Goal: Obtain resource: Download file/media

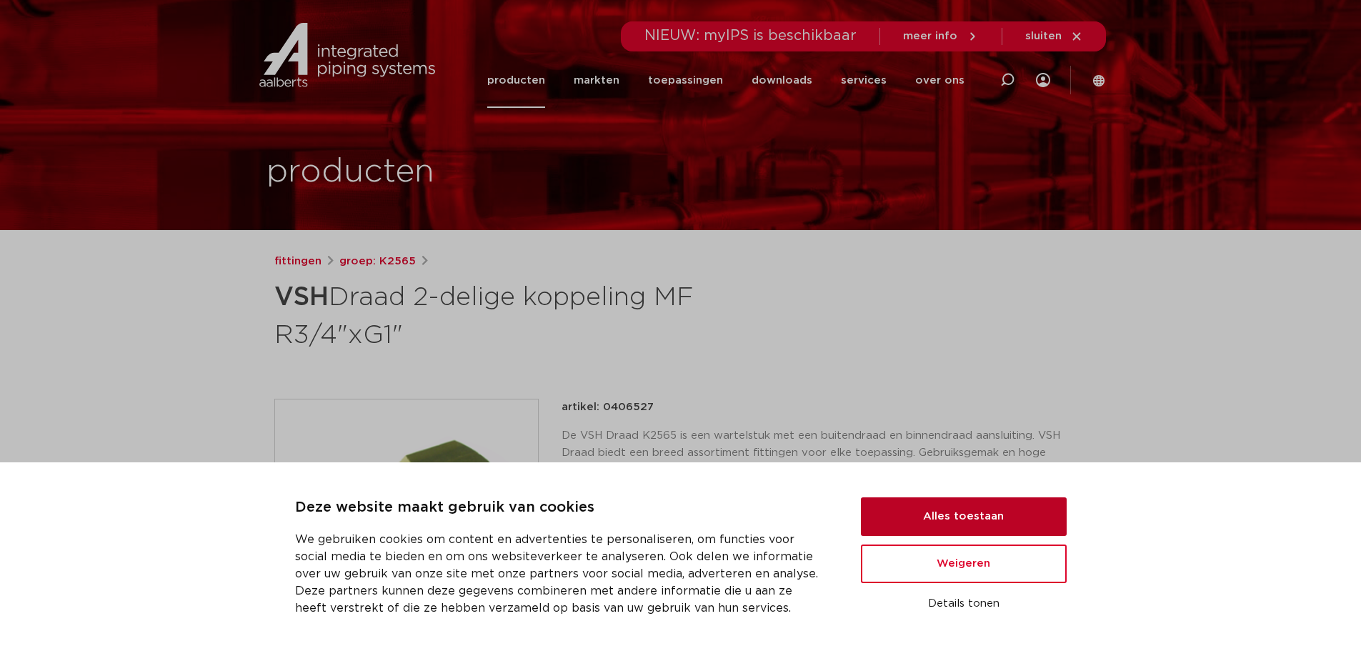
click at [930, 506] on button "Alles toestaan" at bounding box center [964, 516] width 206 height 39
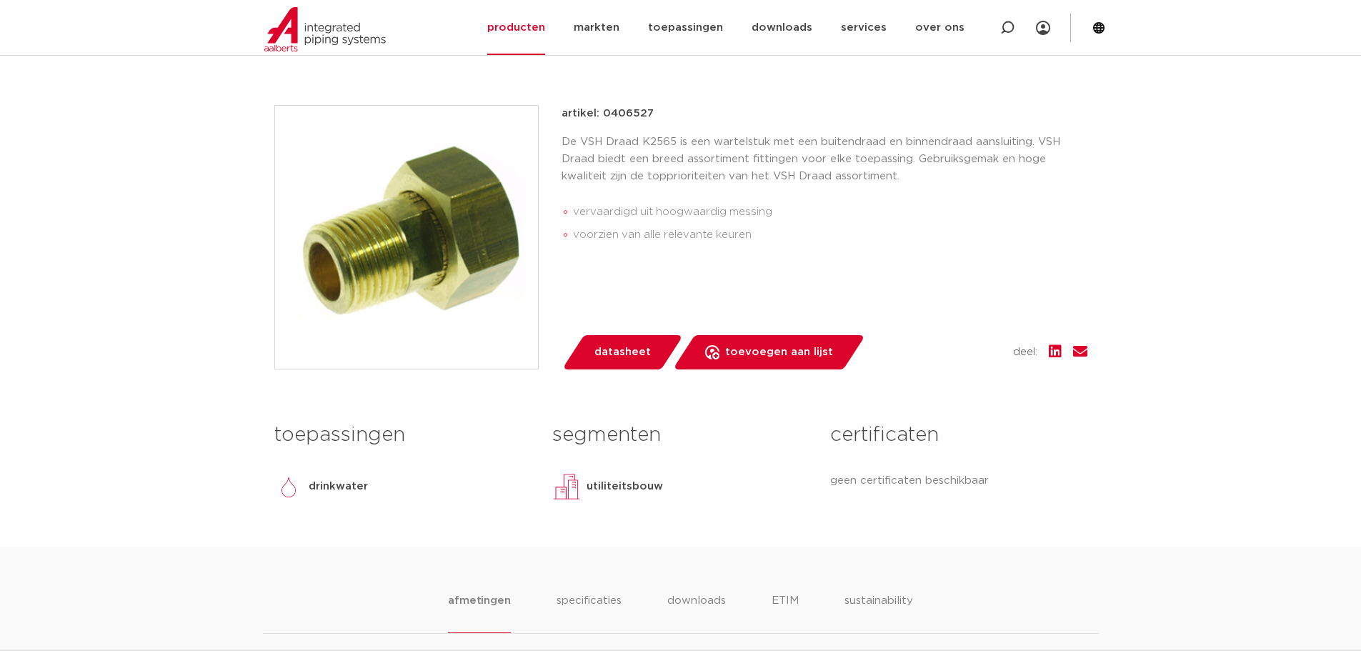
scroll to position [286, 0]
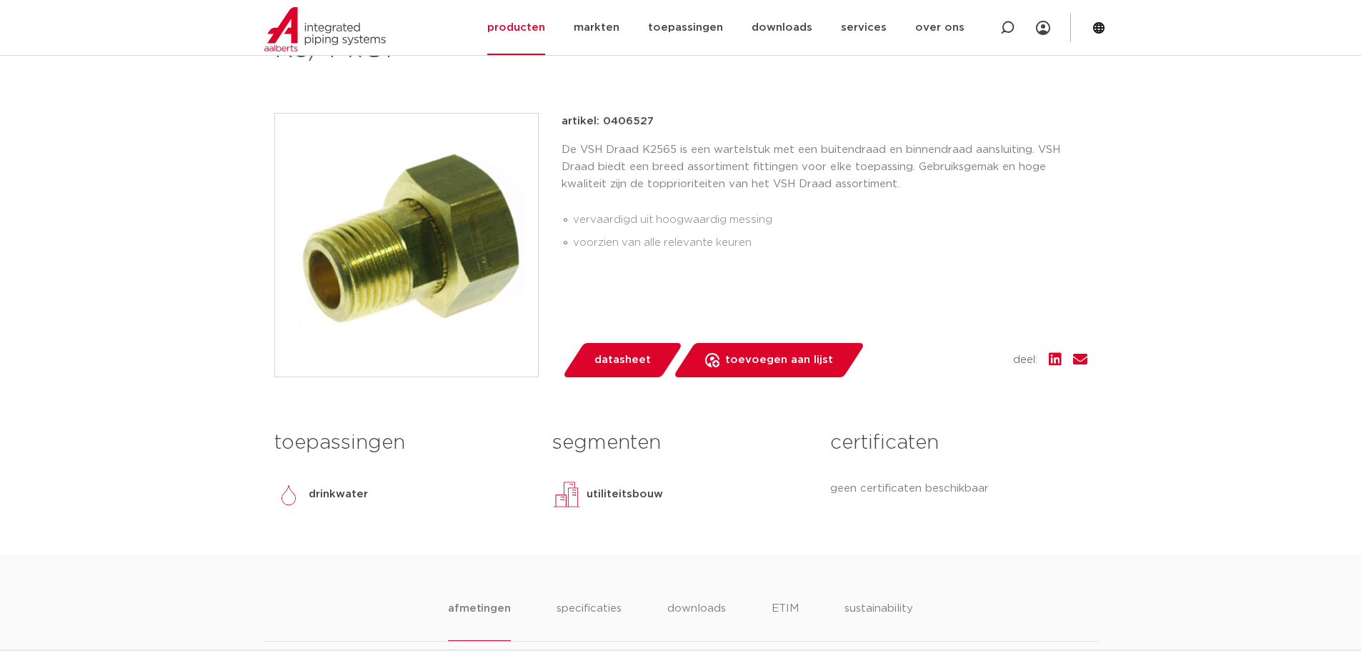
click at [461, 260] on img at bounding box center [406, 245] width 263 height 263
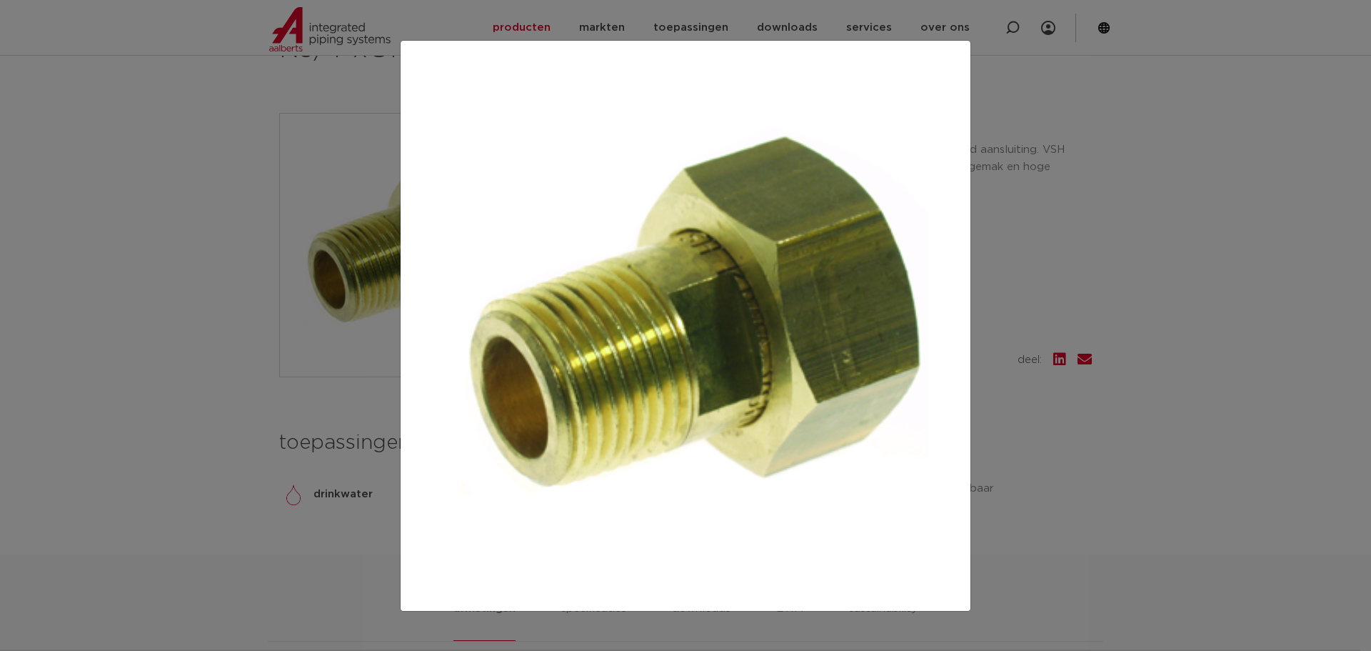
click at [764, 374] on img at bounding box center [685, 325] width 547 height 547
click at [1286, 288] on div at bounding box center [685, 325] width 1371 height 651
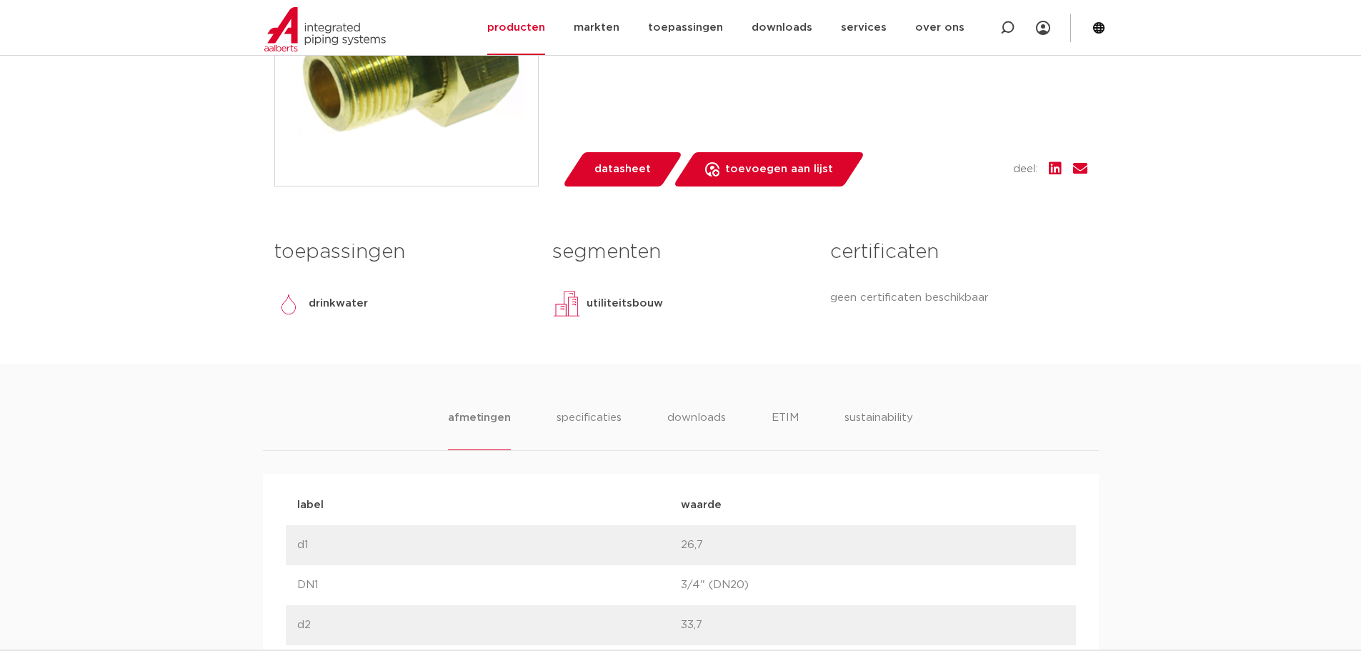
scroll to position [458, 0]
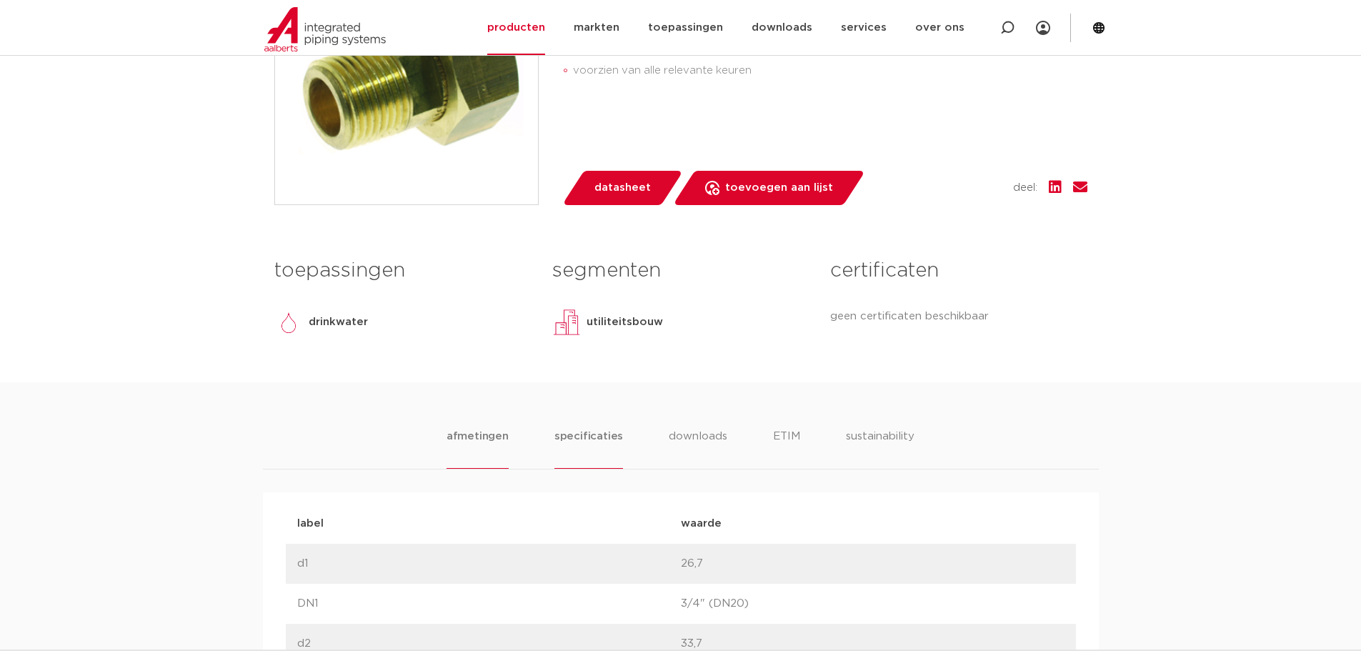
click at [594, 439] on li "specificaties" at bounding box center [588, 448] width 69 height 41
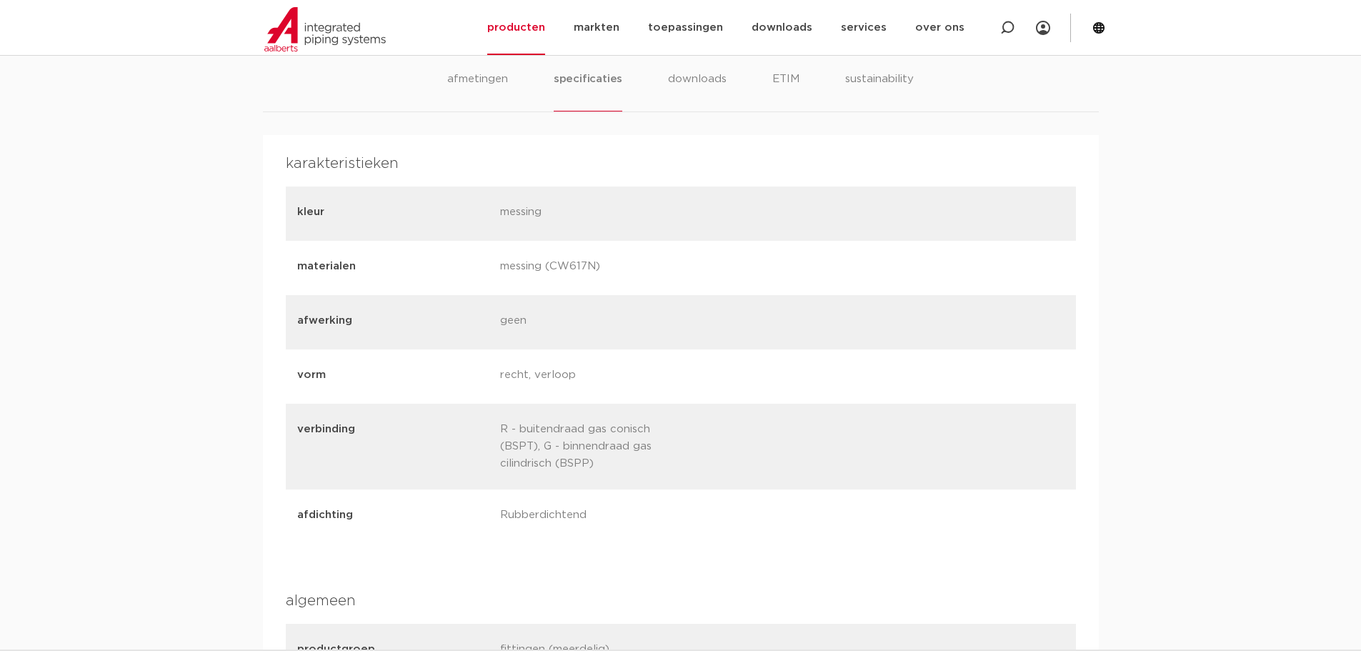
scroll to position [529, 0]
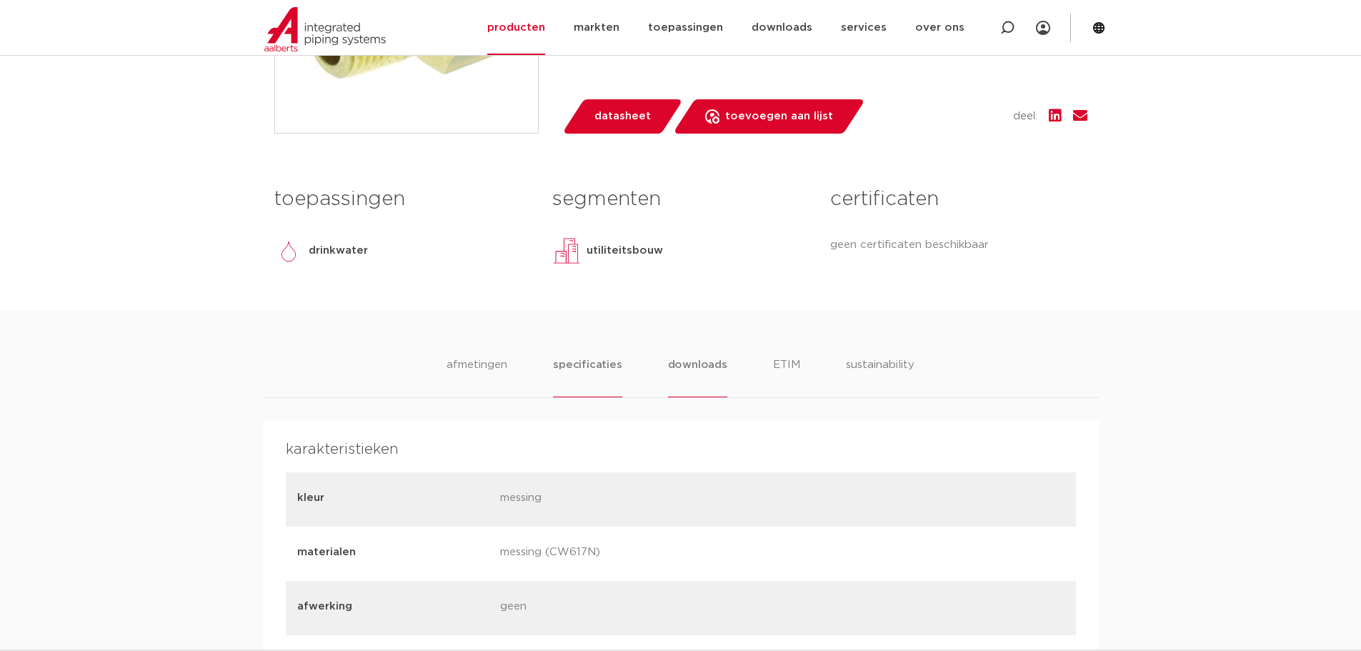
click at [706, 362] on li "downloads" at bounding box center [697, 376] width 59 height 41
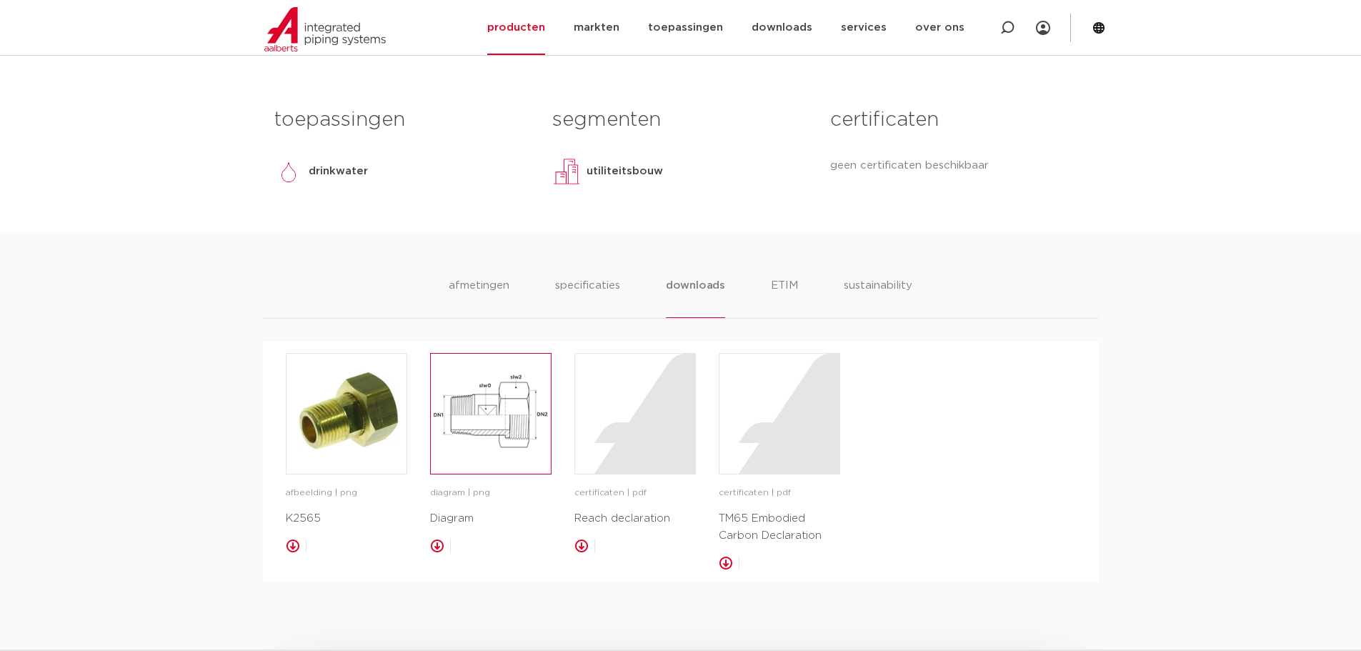
scroll to position [601, 0]
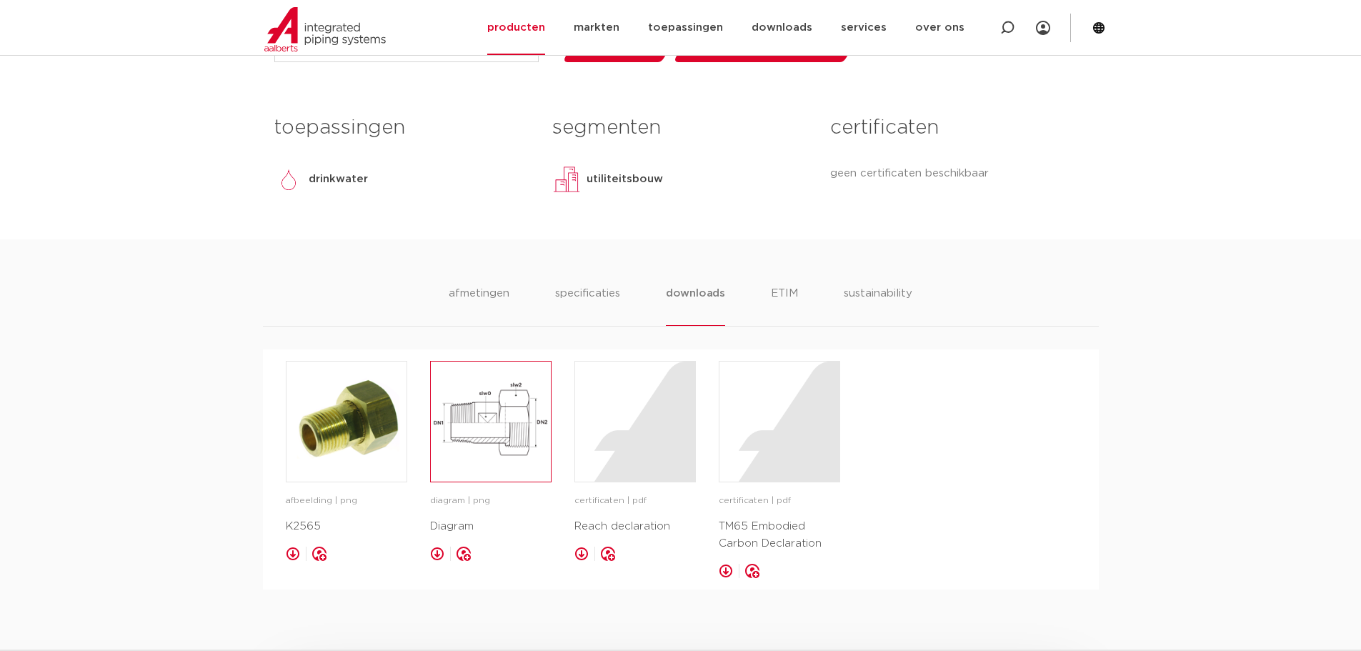
click at [509, 415] on img at bounding box center [491, 421] width 120 height 120
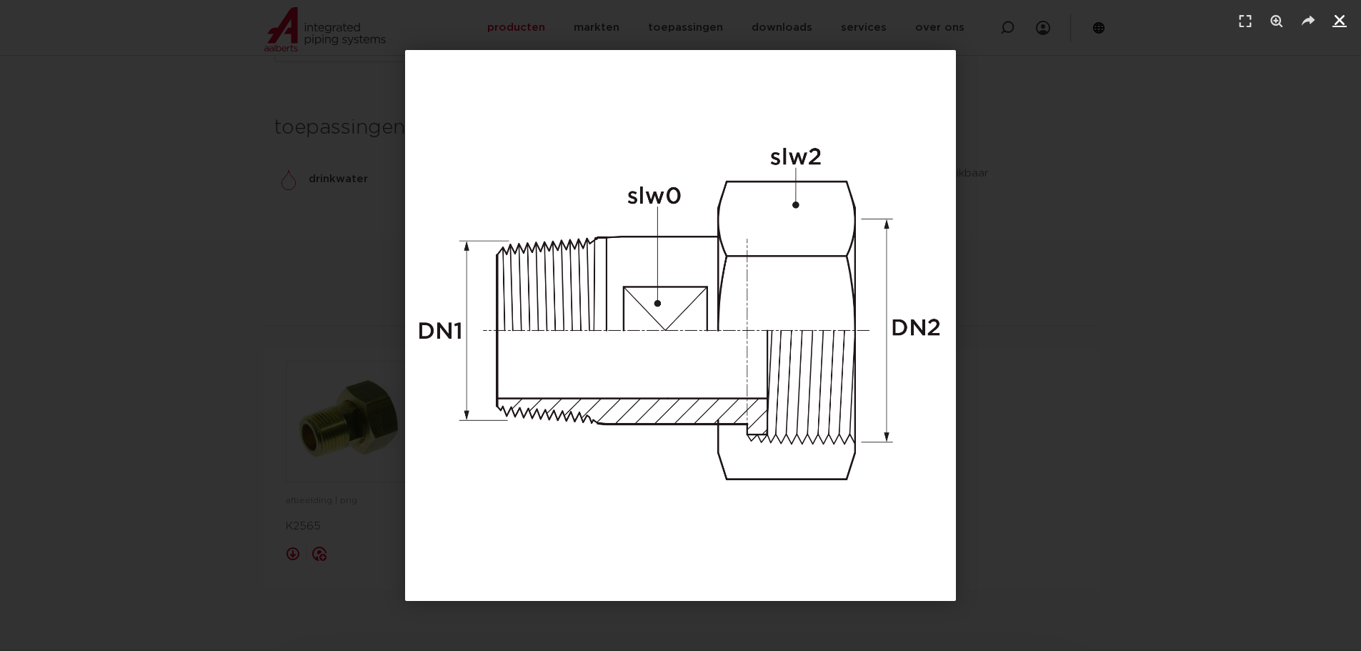
click at [1346, 19] on icon "Sluiten (Esc)" at bounding box center [1339, 20] width 14 height 14
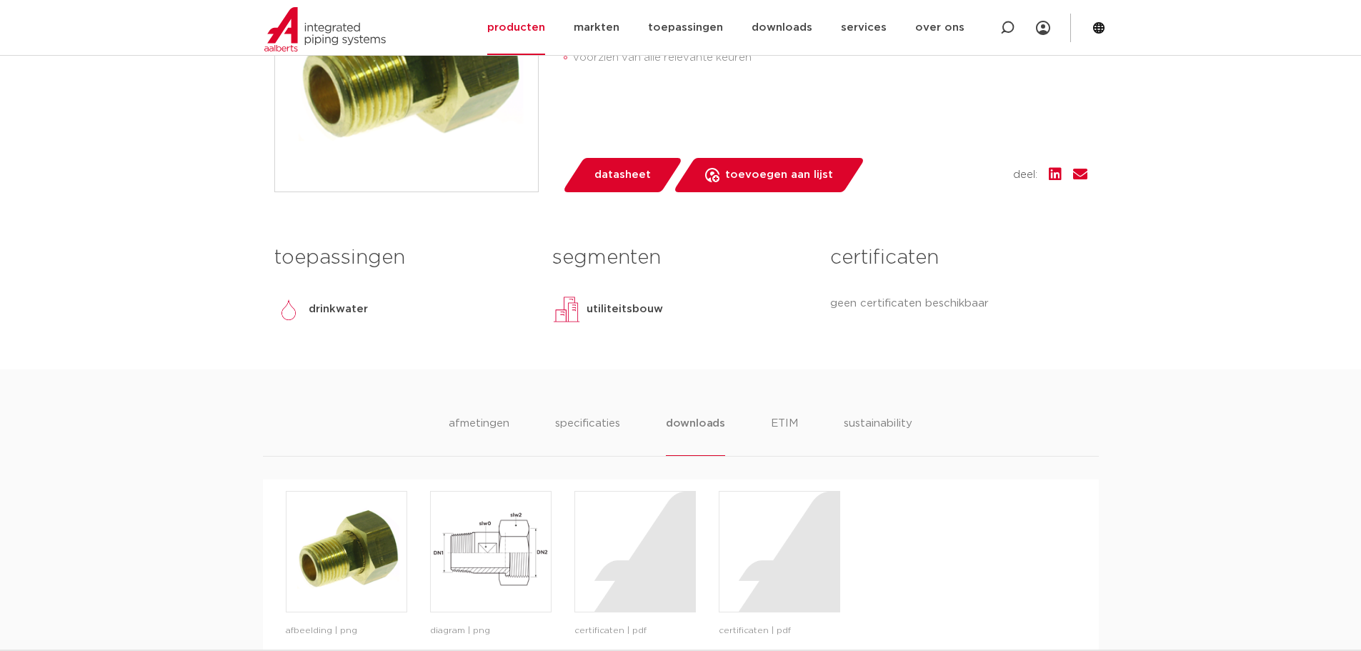
scroll to position [315, 0]
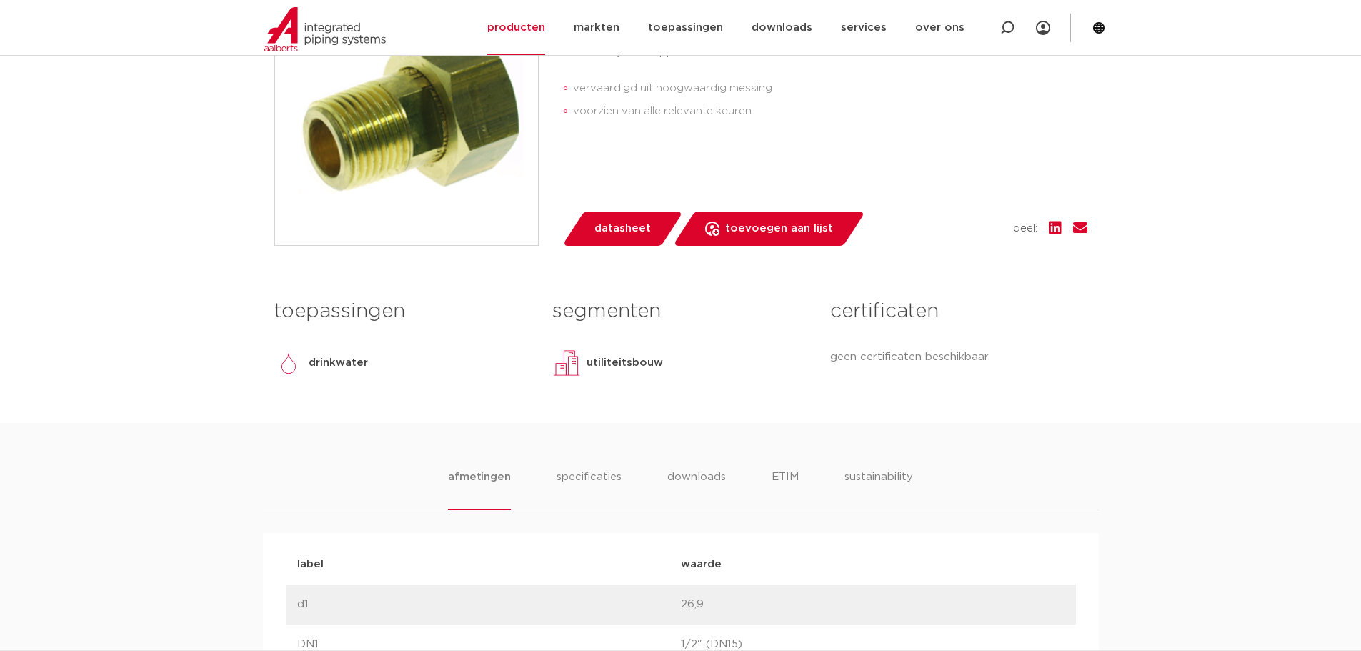
scroll to position [571, 0]
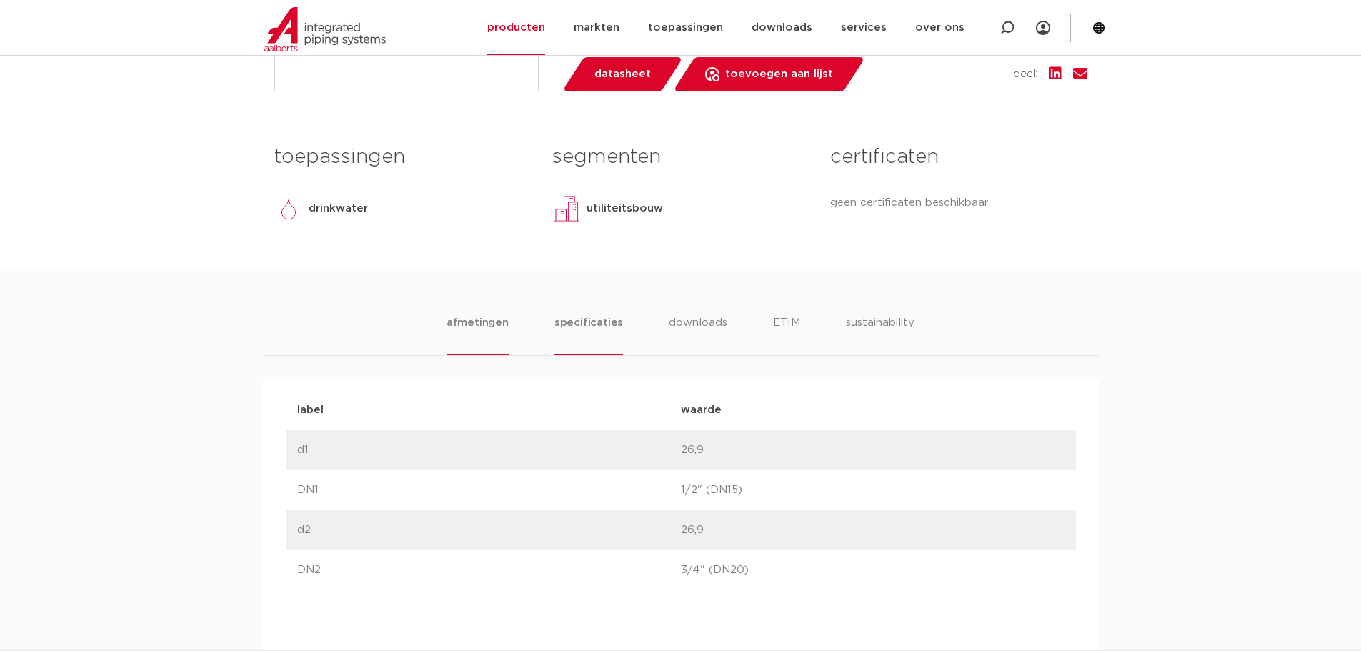
click at [594, 325] on li "specificaties" at bounding box center [588, 334] width 69 height 41
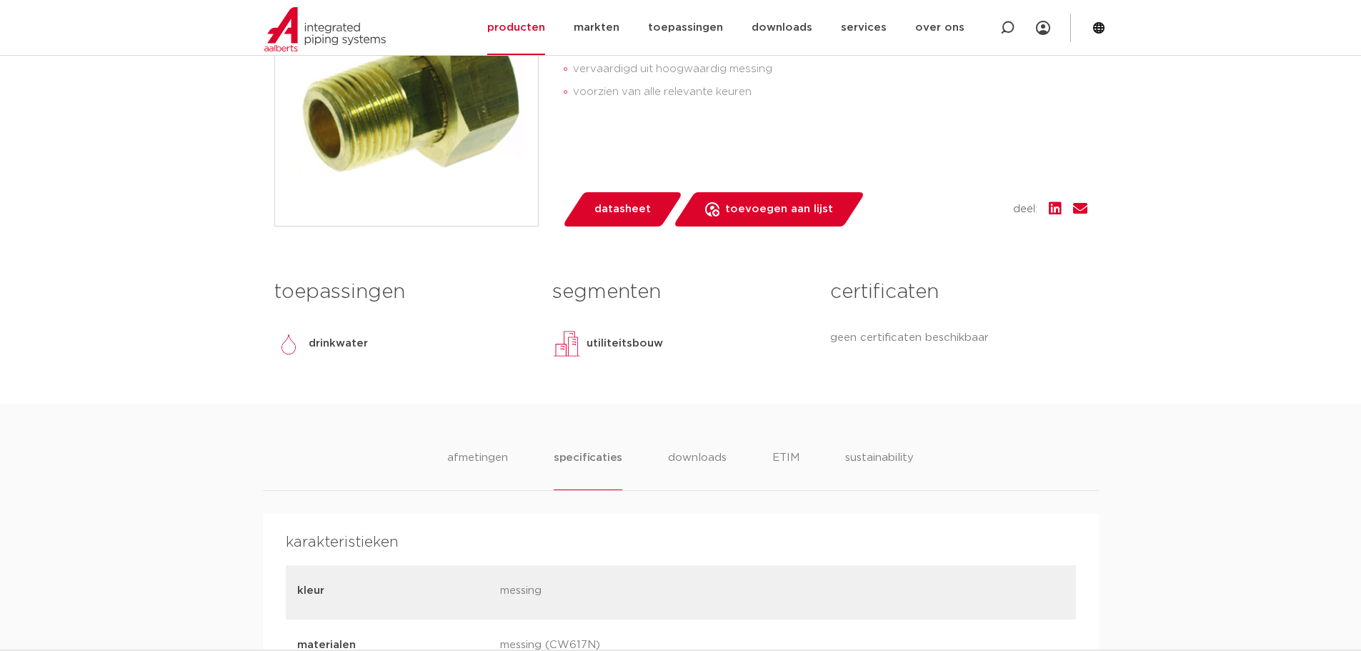
scroll to position [429, 0]
